Goal: Task Accomplishment & Management: Complete application form

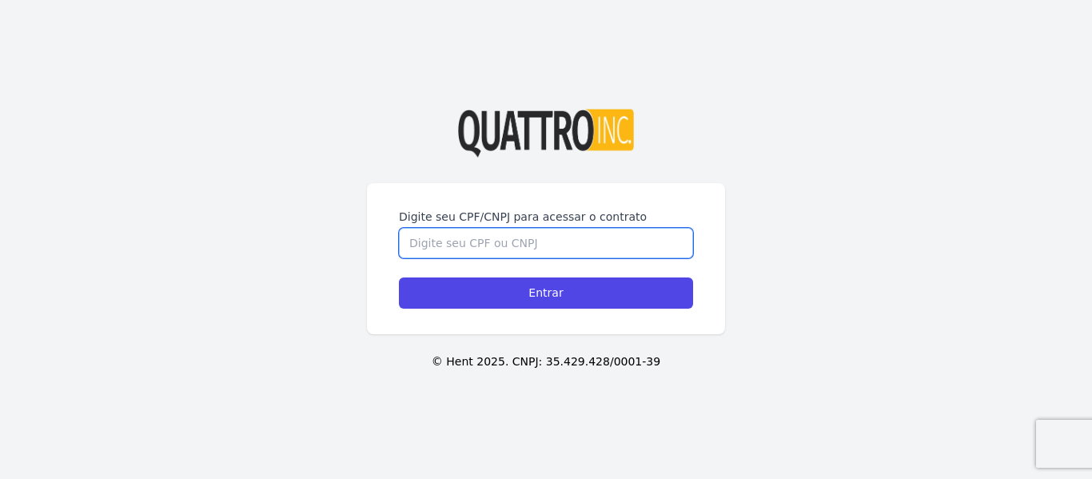
click at [548, 241] on input "Digite seu CPF/CNPJ para acessar o contrato" at bounding box center [546, 243] width 294 height 30
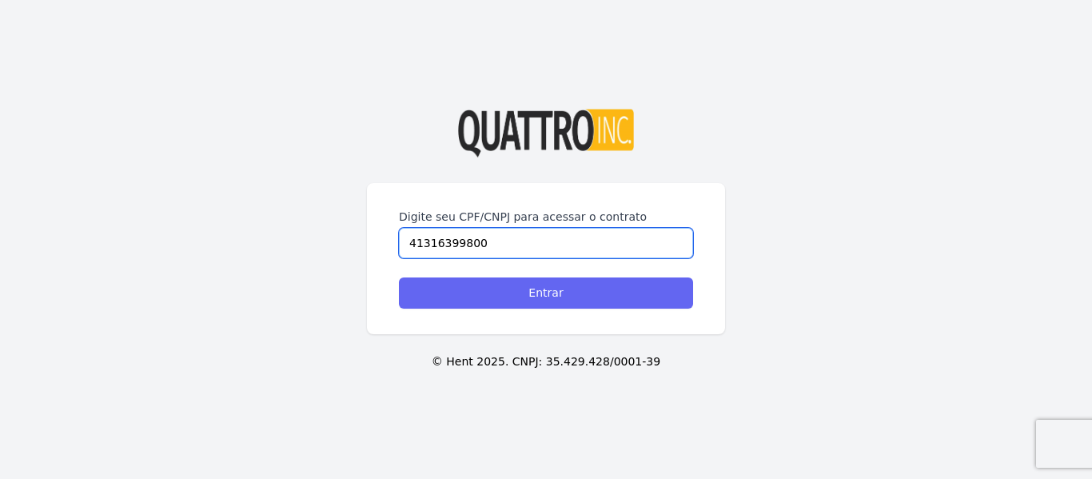
type input "41316399800"
click at [562, 294] on input "Entrar" at bounding box center [546, 292] width 294 height 31
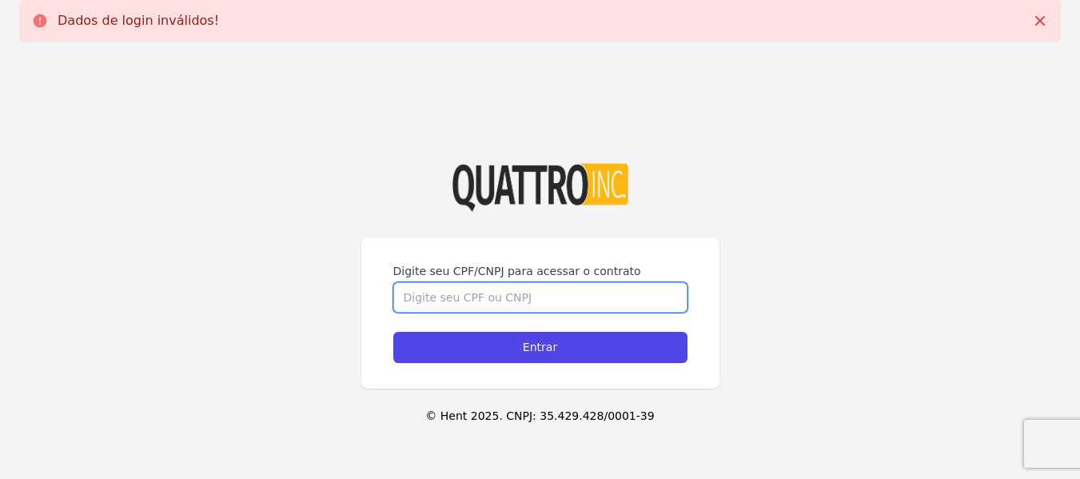
click at [508, 290] on input "Digite seu CPF/CNPJ para acessar o contrato" at bounding box center [540, 297] width 294 height 30
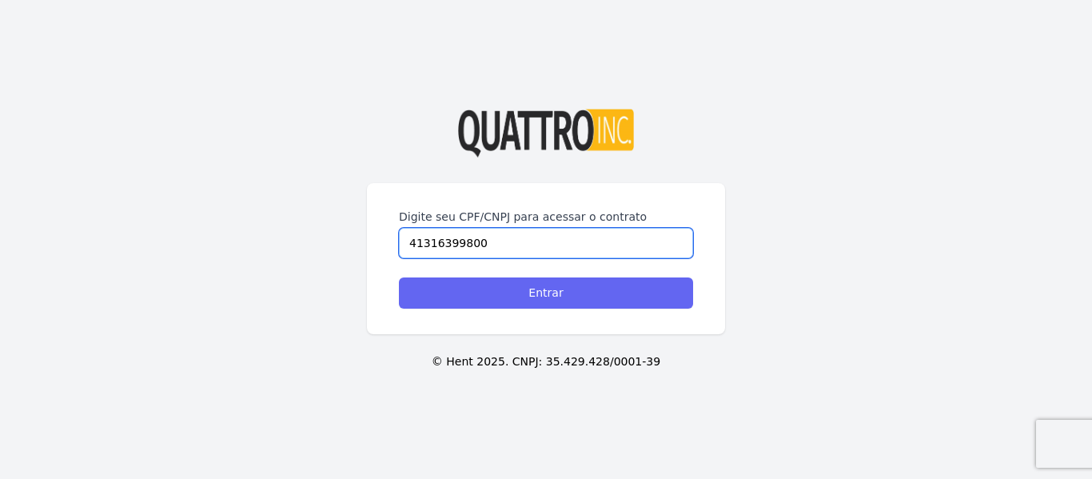
type input "41316399800"
click at [533, 301] on input "Entrar" at bounding box center [546, 292] width 294 height 31
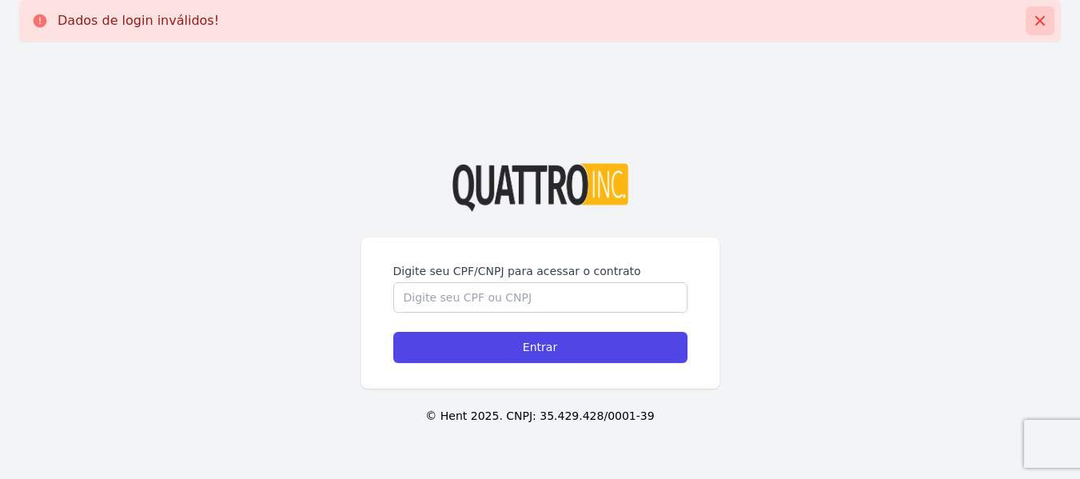
click at [1038, 21] on icon at bounding box center [1040, 21] width 16 height 16
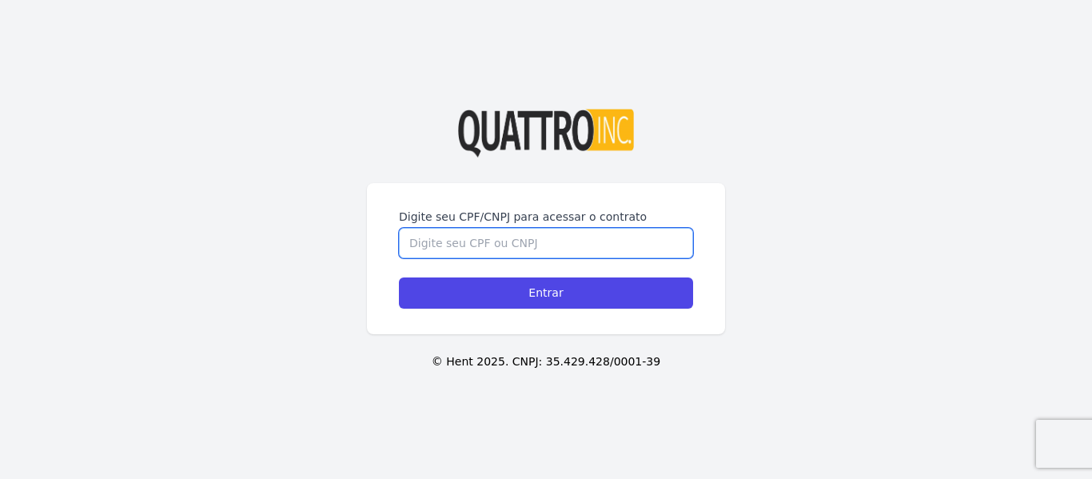
click at [540, 234] on input "Digite seu CPF/CNPJ para acessar o contrato" at bounding box center [546, 243] width 294 height 30
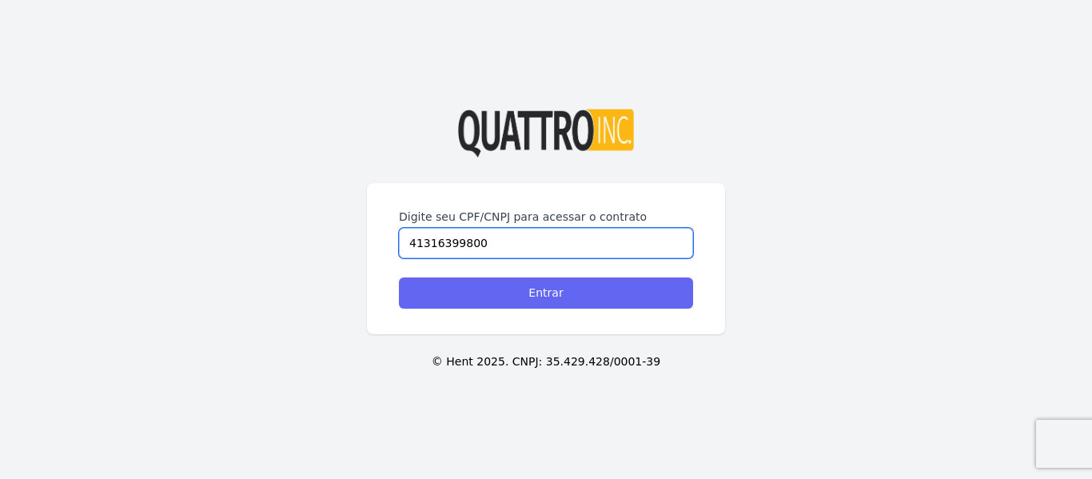
type input "41316399800"
click at [540, 300] on input "Entrar" at bounding box center [546, 292] width 294 height 31
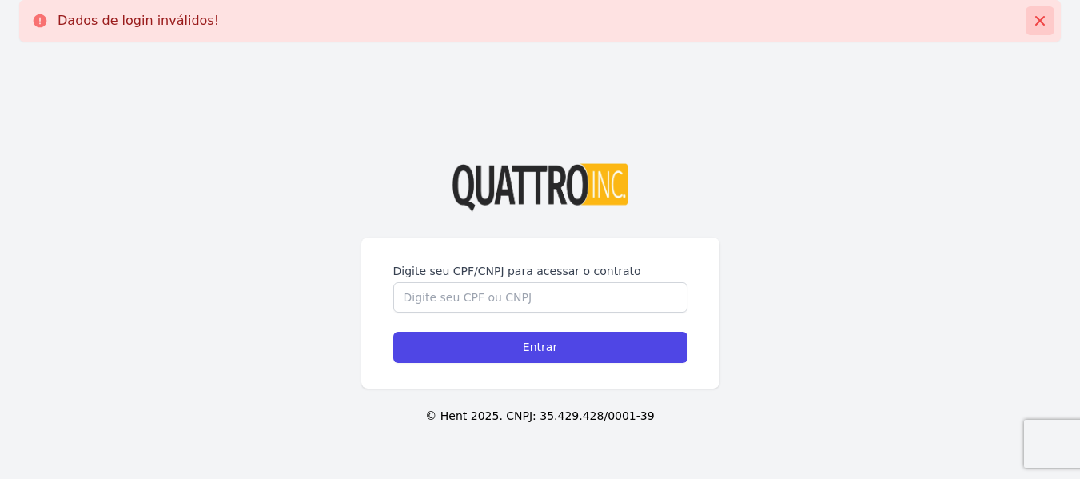
click at [1041, 22] on icon at bounding box center [1040, 21] width 10 height 10
